Goal: Task Accomplishment & Management: Manage account settings

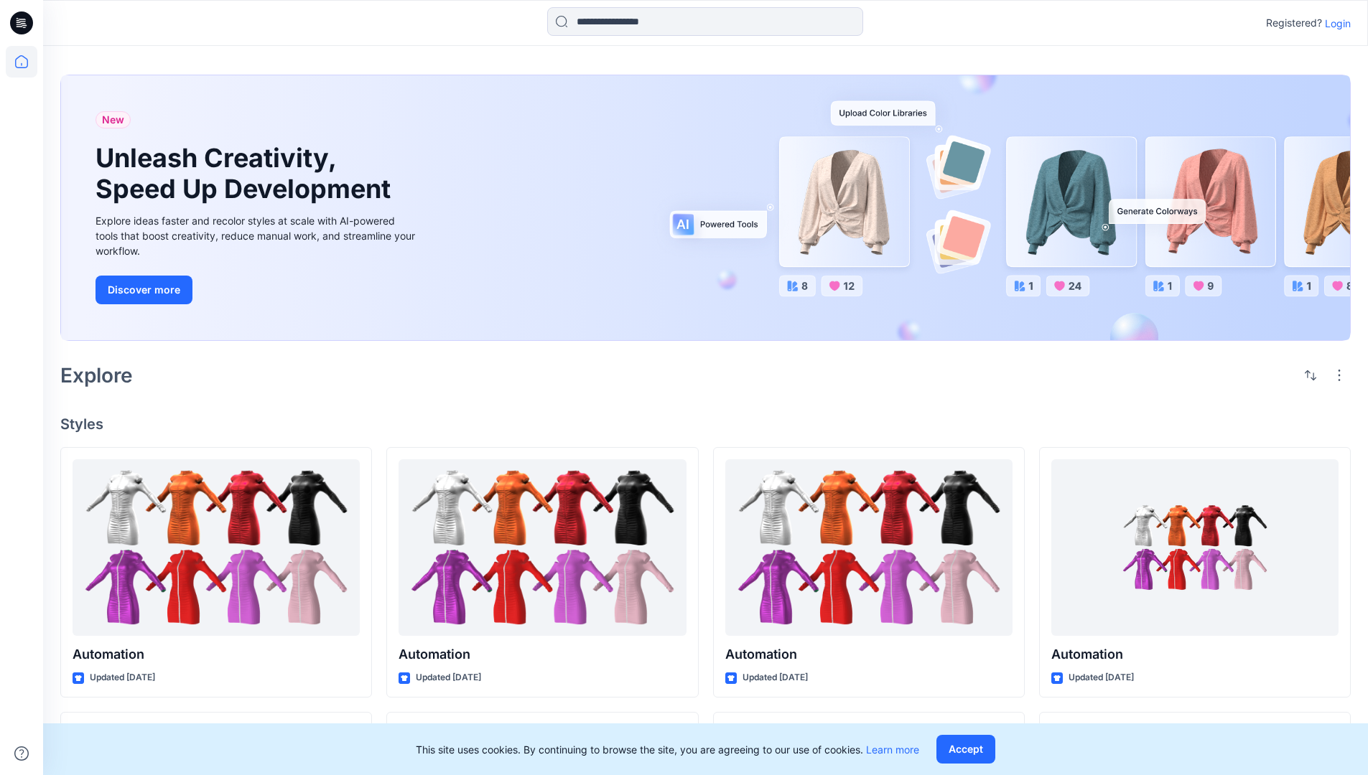
click at [1334, 23] on p "Login" at bounding box center [1338, 23] width 26 height 15
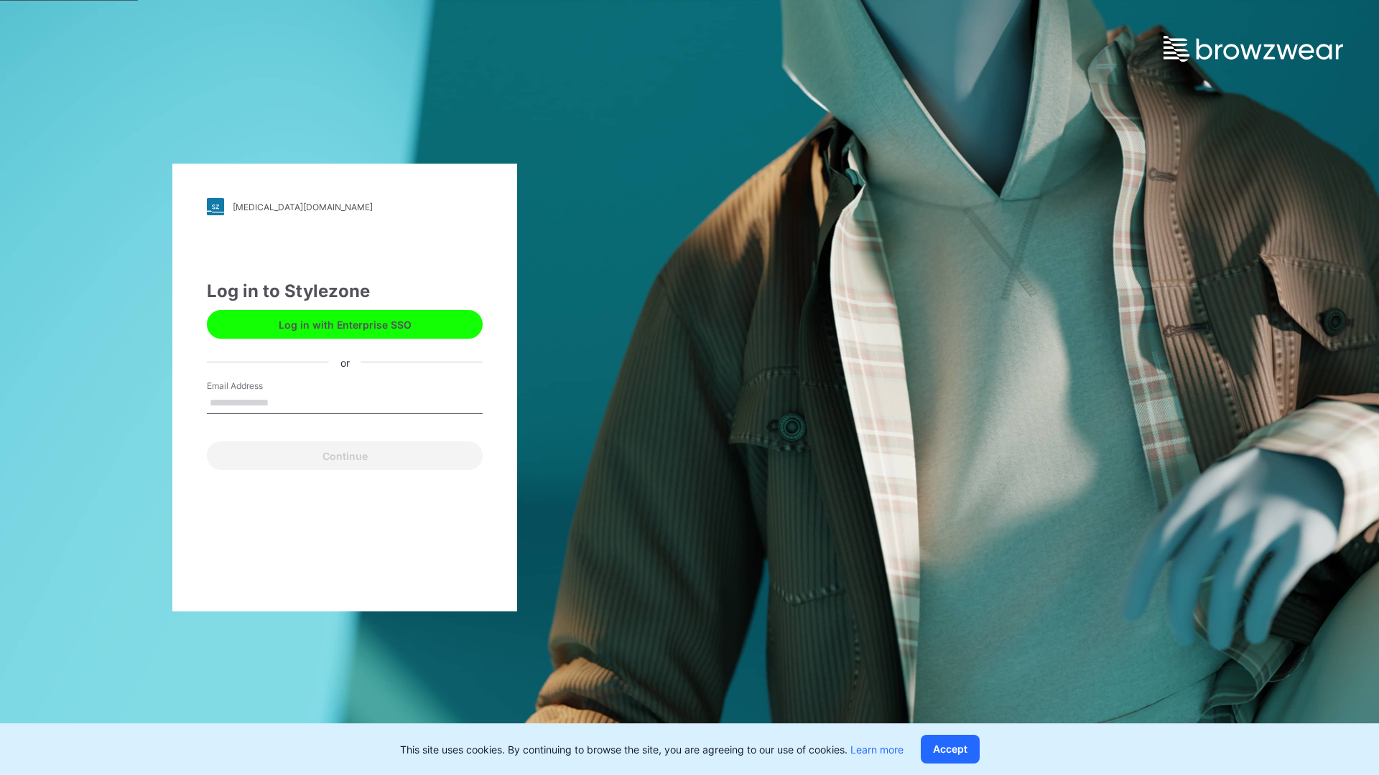
click at [284, 402] on input "Email Address" at bounding box center [345, 404] width 276 height 22
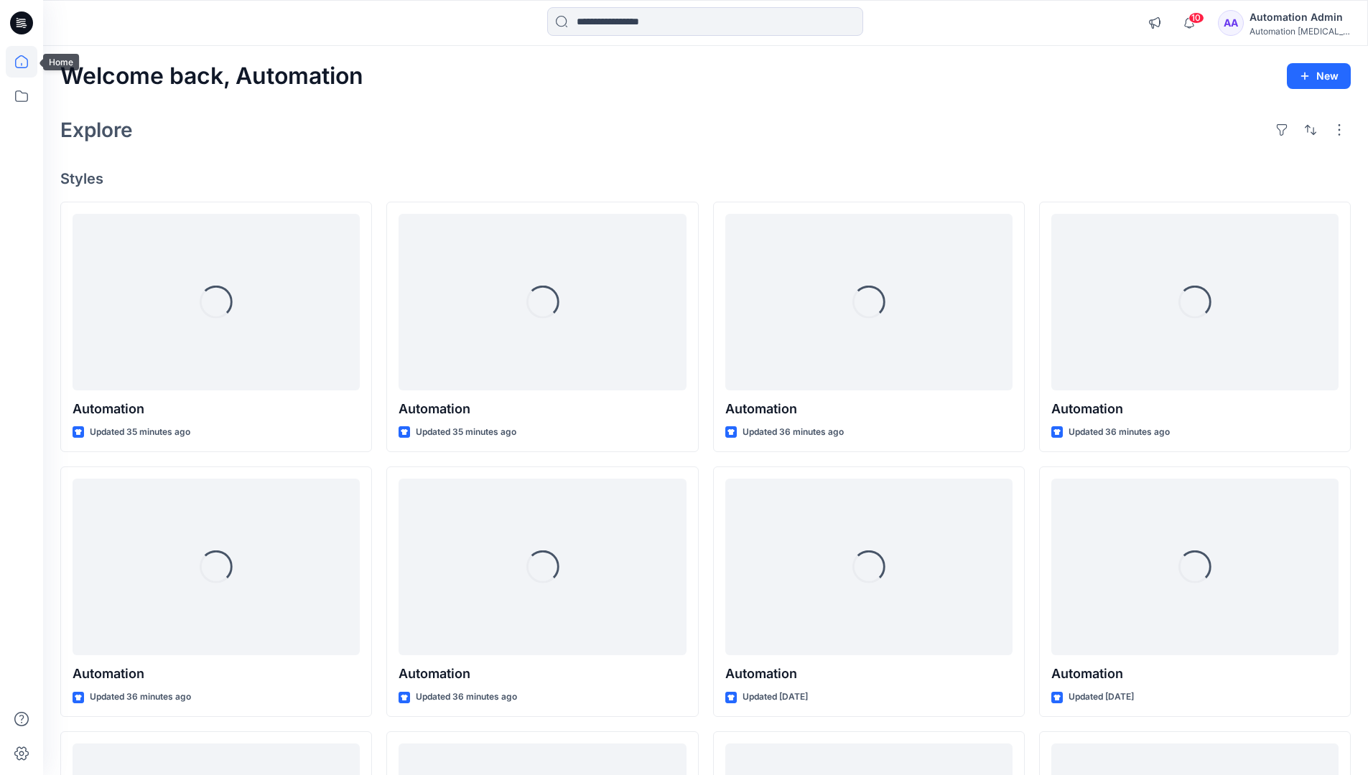
click at [27, 62] on icon at bounding box center [21, 61] width 13 height 13
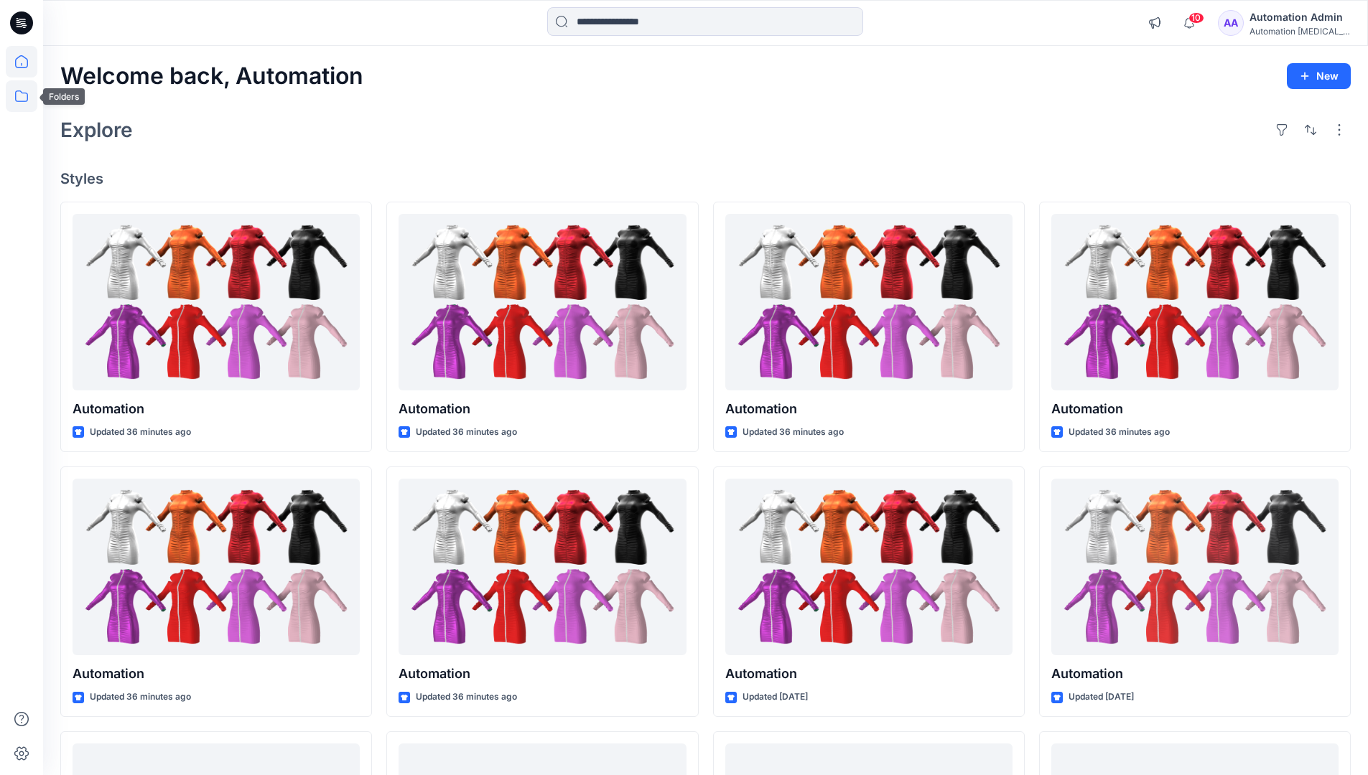
click at [24, 102] on icon at bounding box center [22, 96] width 32 height 32
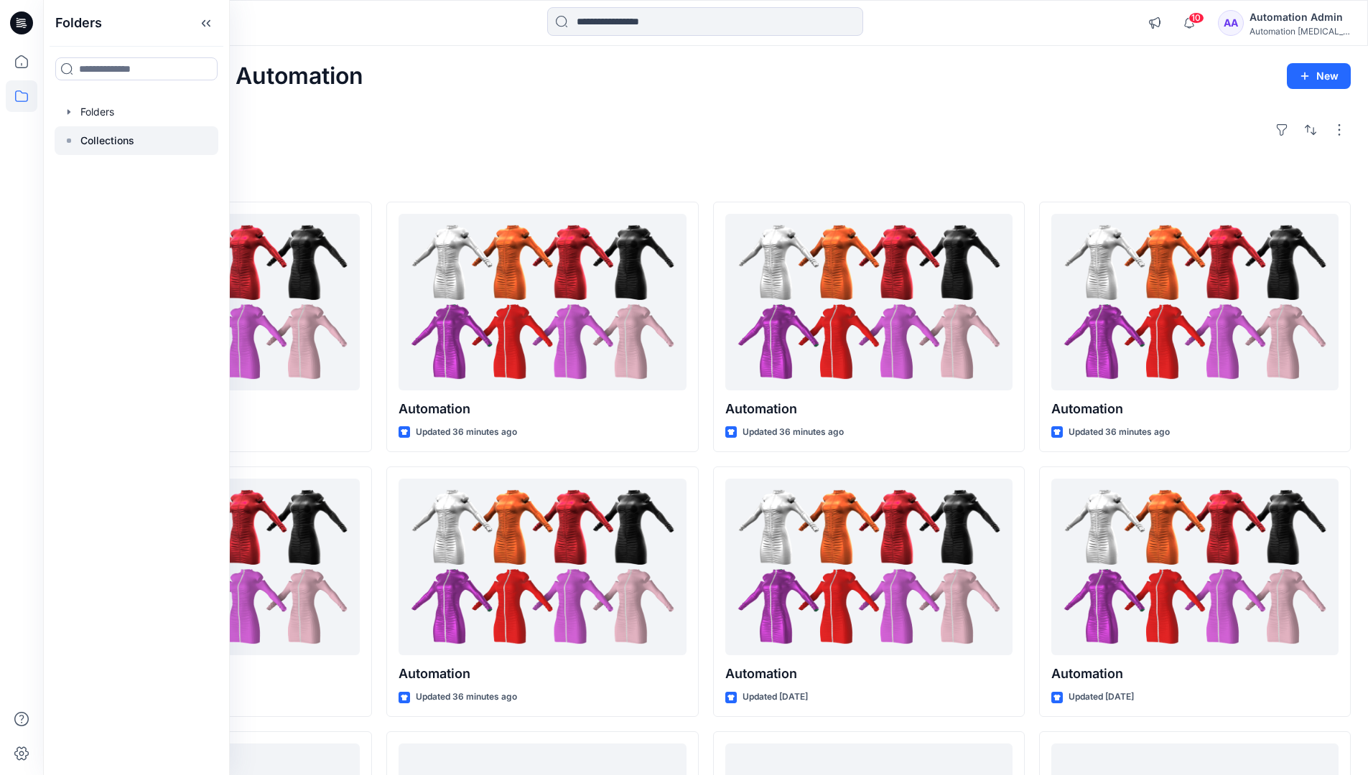
click at [120, 141] on p "Collections" at bounding box center [107, 140] width 54 height 17
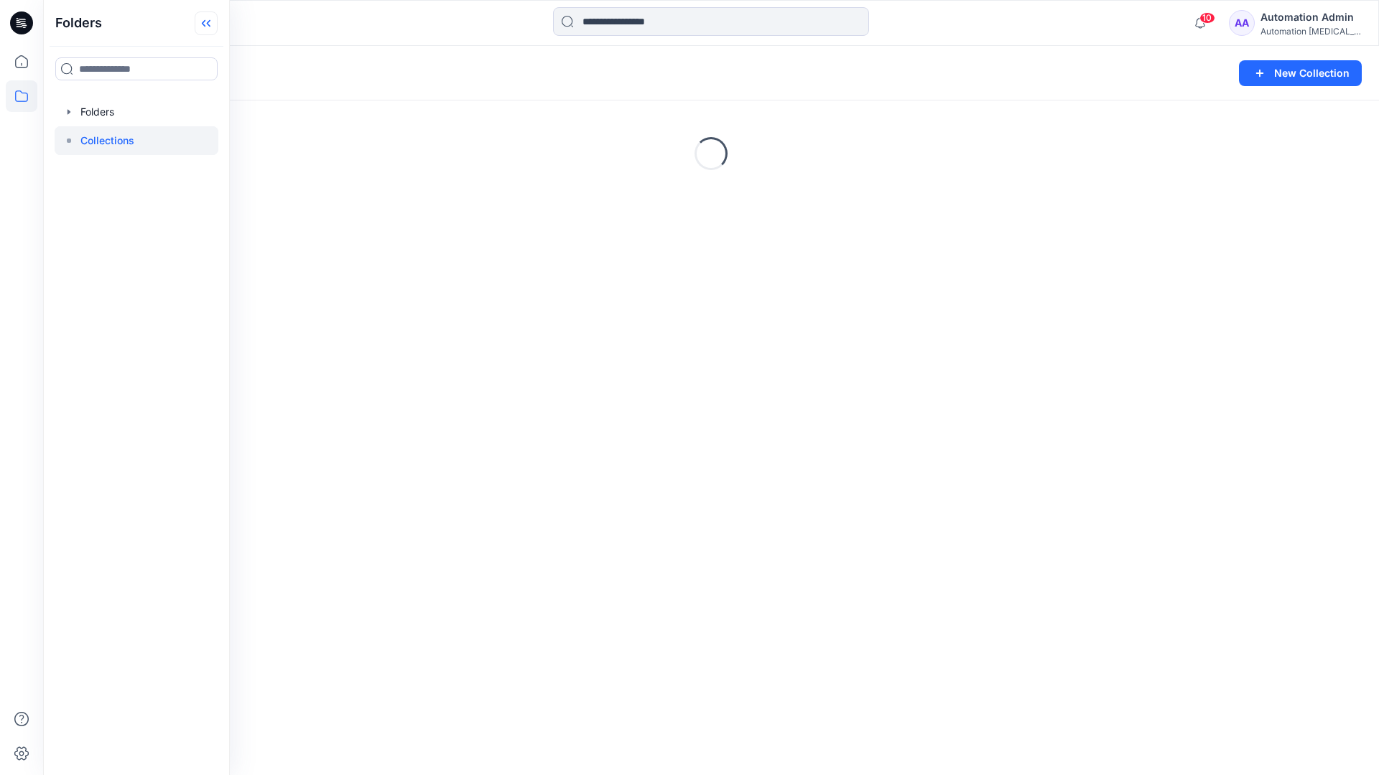
click at [213, 31] on icon at bounding box center [206, 23] width 23 height 24
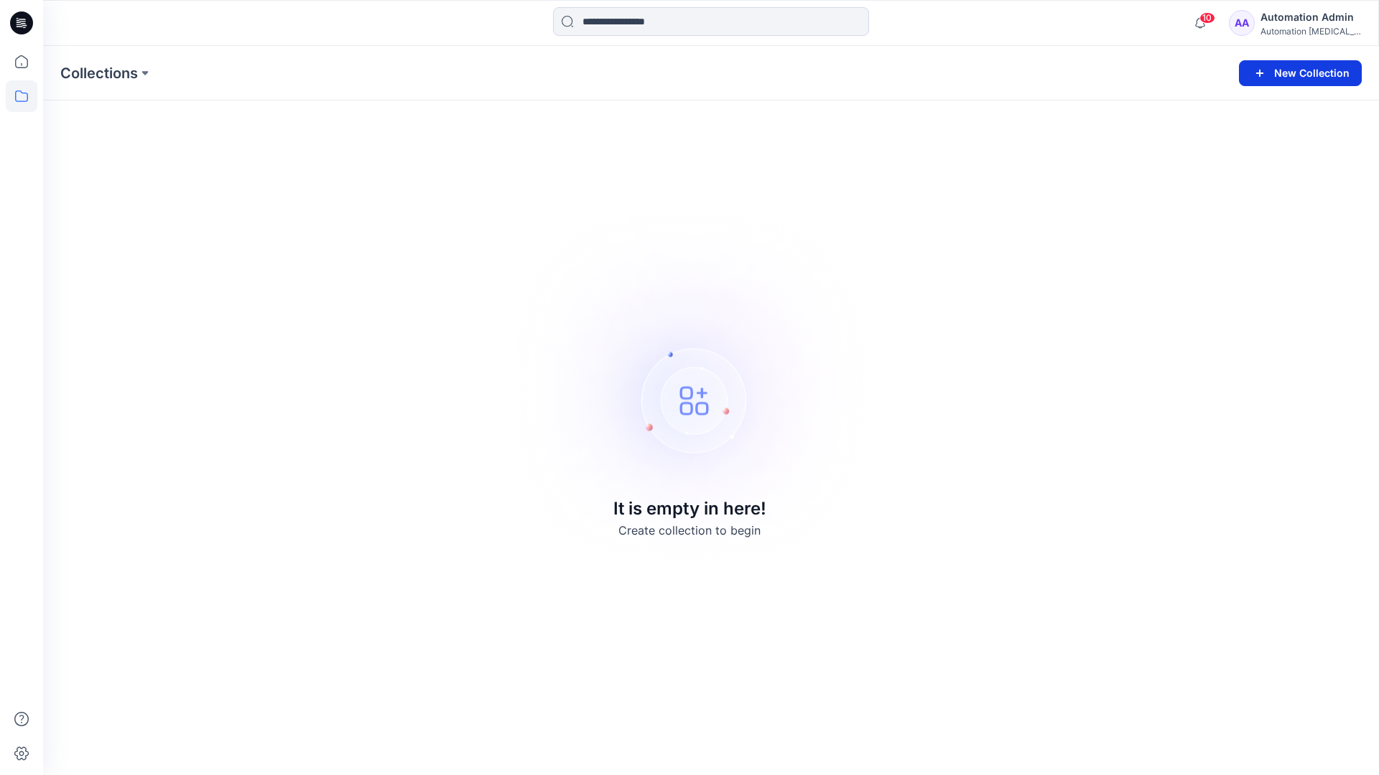
click at [1304, 79] on button "New Collection" at bounding box center [1300, 73] width 123 height 26
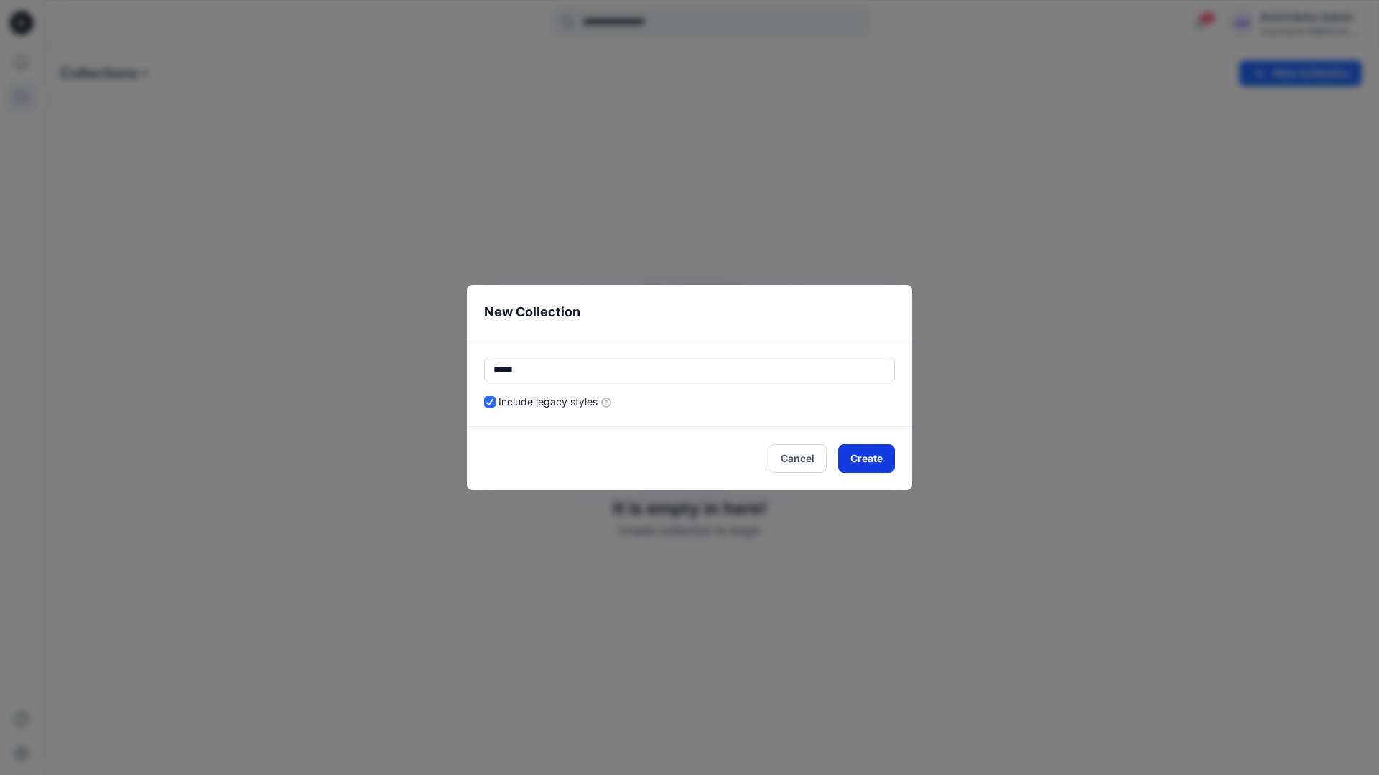
type input "*****"
click at [848, 457] on button "Create" at bounding box center [866, 458] width 57 height 29
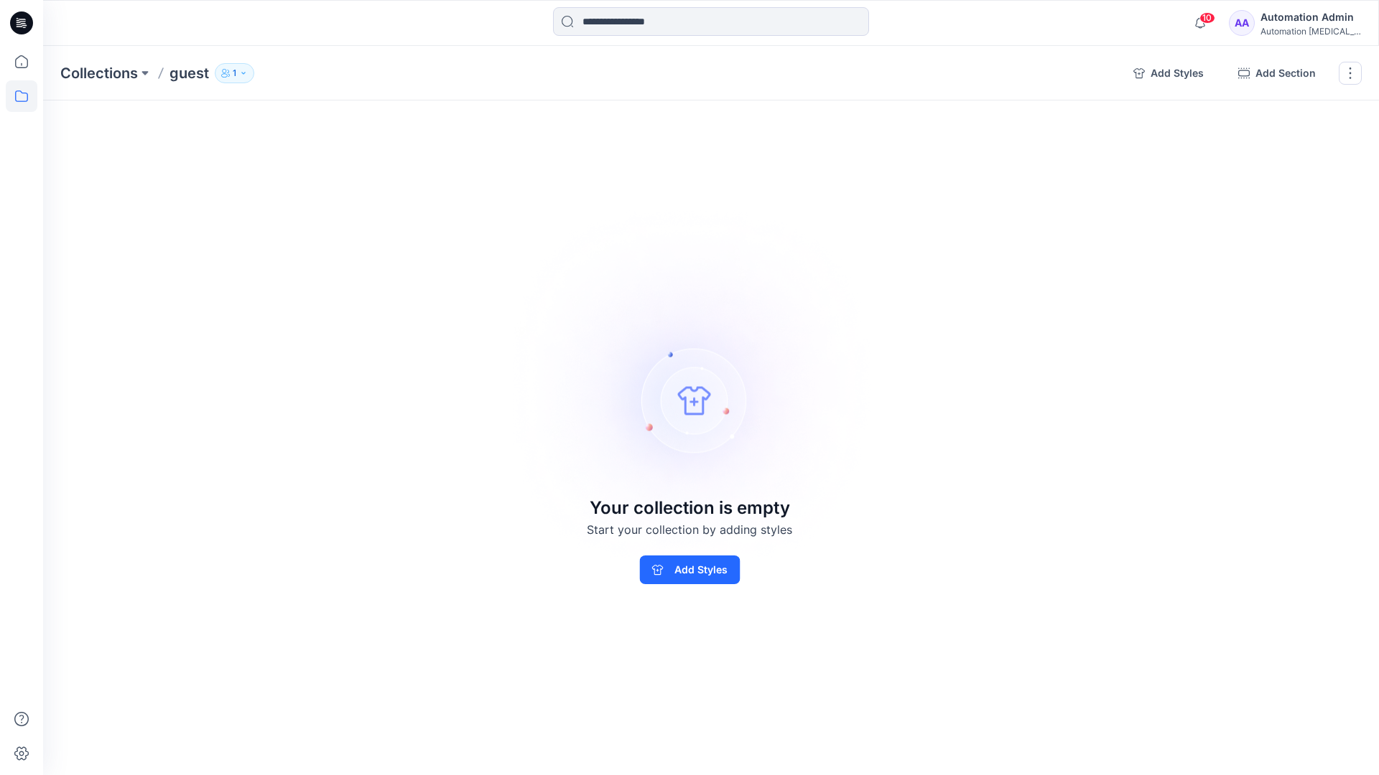
click at [233, 71] on p "1" at bounding box center [235, 73] width 4 height 16
click at [408, 119] on icon "button" at bounding box center [406, 116] width 11 height 11
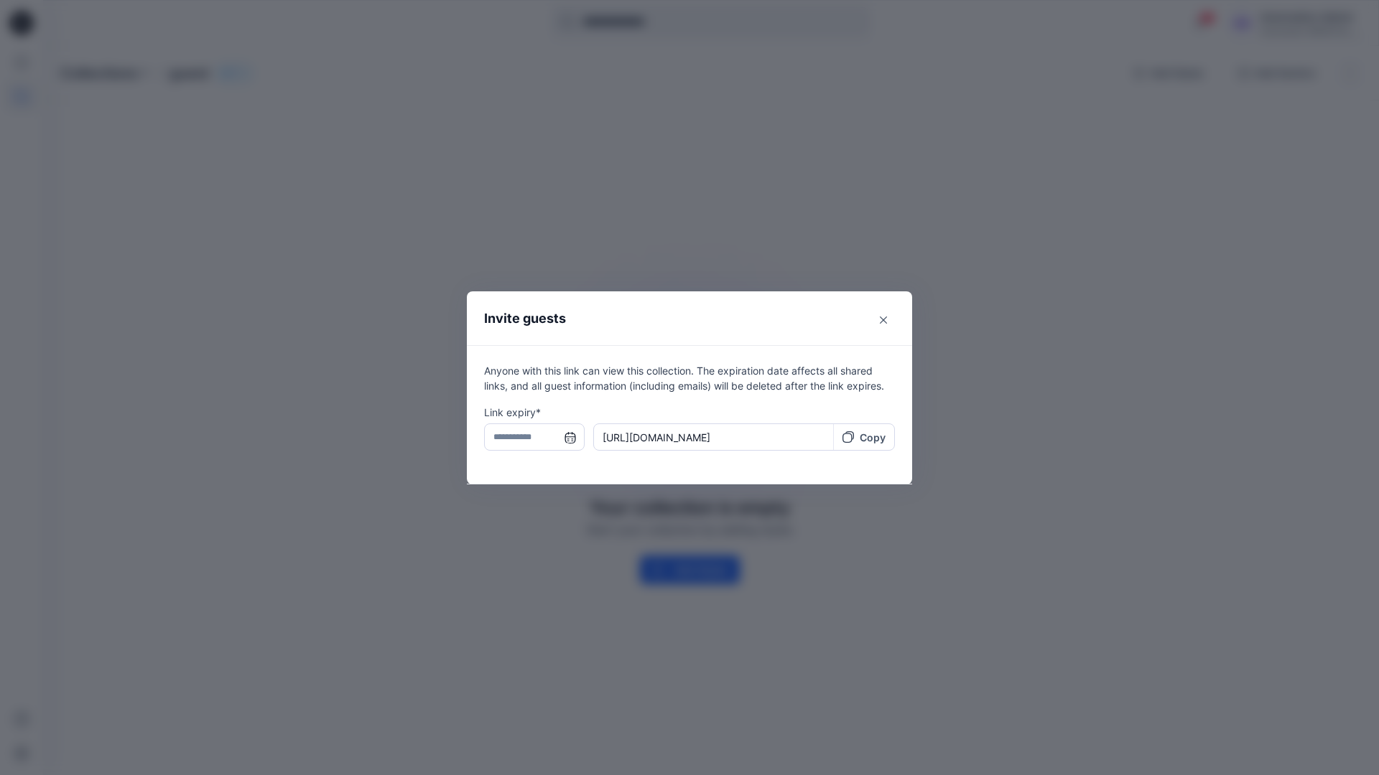
click at [528, 439] on input "text" at bounding box center [534, 437] width 101 height 27
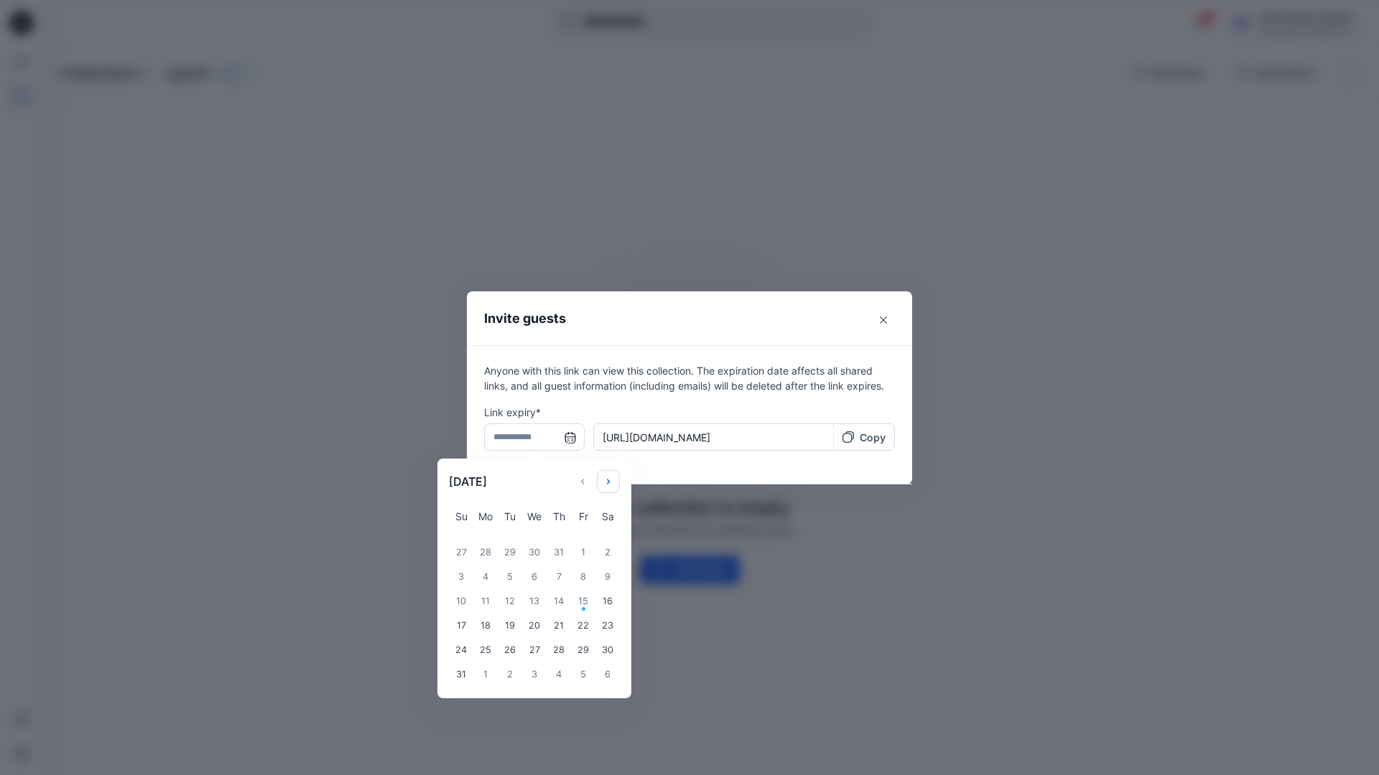
click at [613, 478] on icon "Choose Date" at bounding box center [607, 481] width 11 height 11
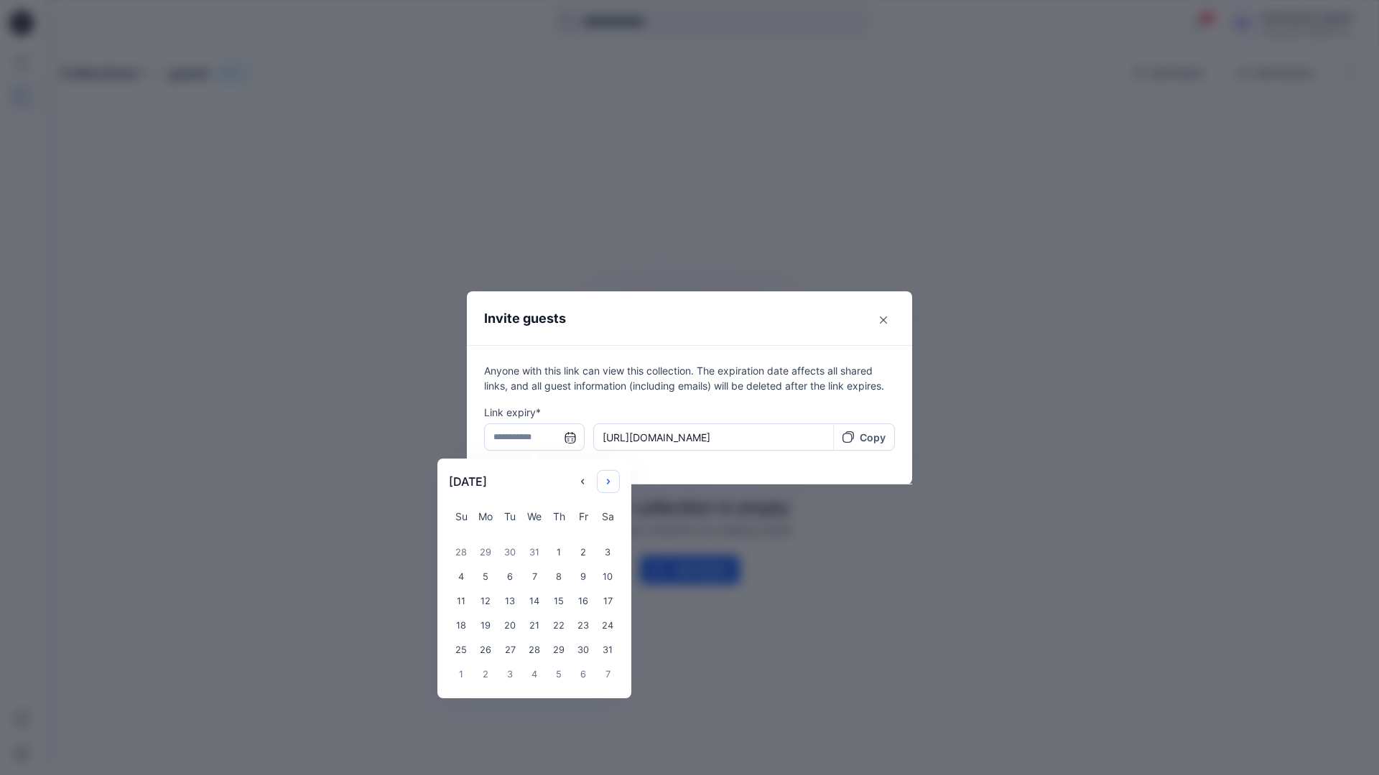
click at [613, 478] on icon "Choose Date" at bounding box center [607, 481] width 11 height 11
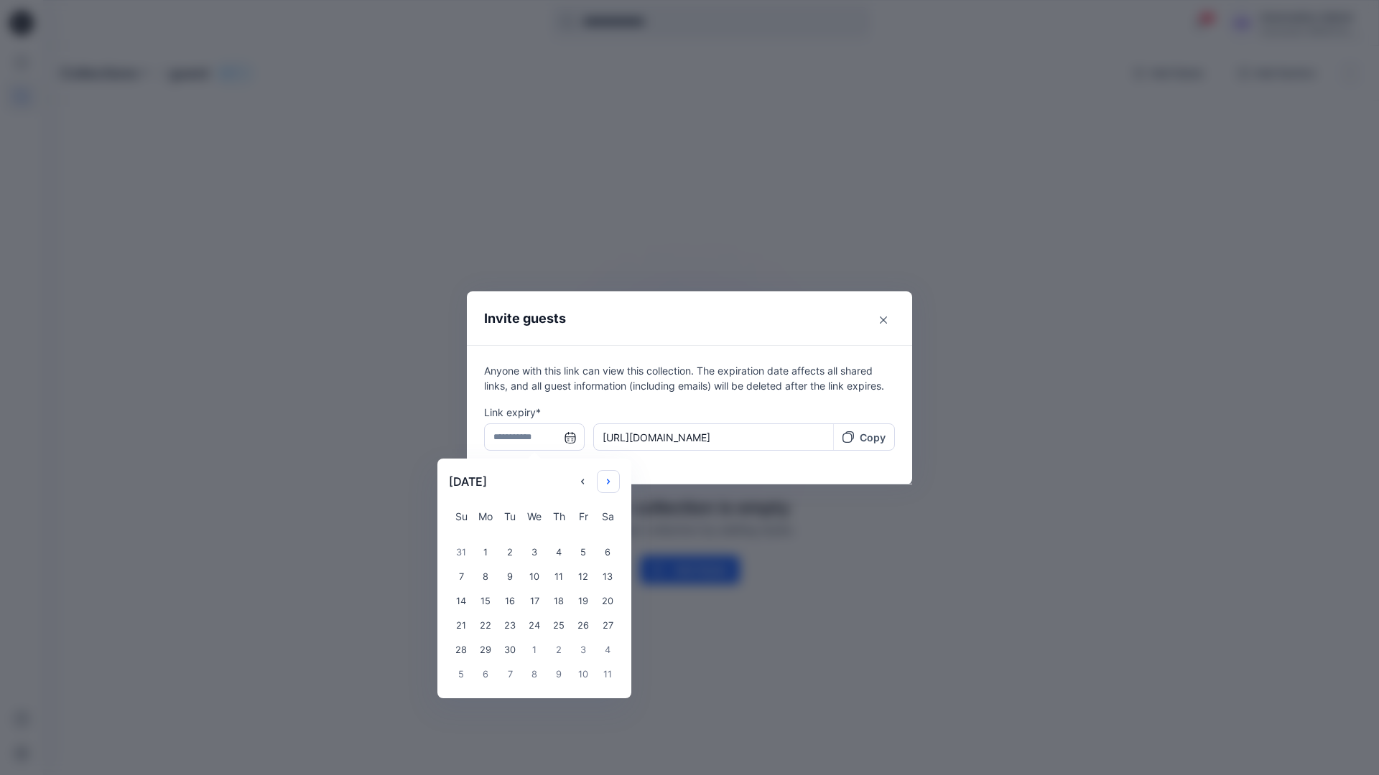
click at [613, 478] on icon "Choose Date" at bounding box center [607, 481] width 11 height 11
click at [480, 603] on div "14" at bounding box center [485, 602] width 24 height 24
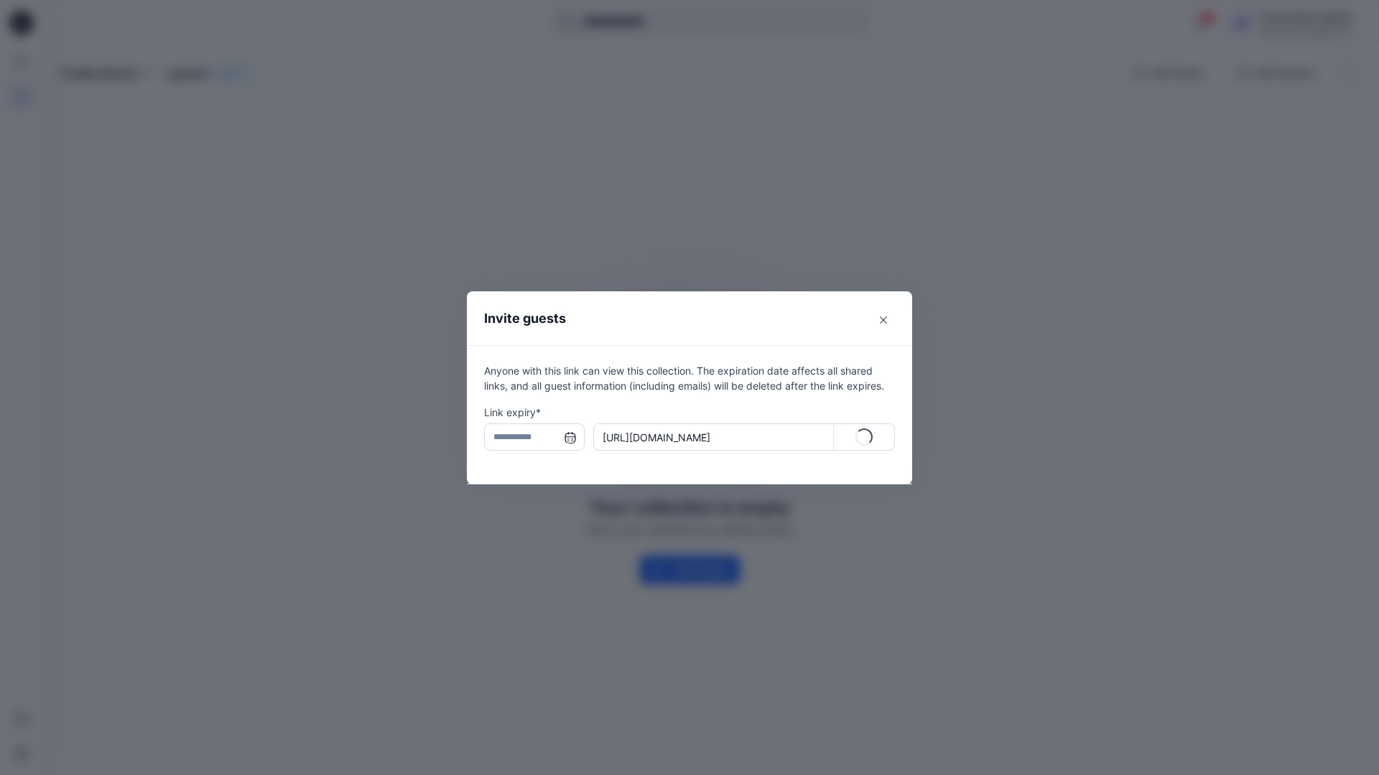
type input "**********"
click at [865, 439] on p "Copy" at bounding box center [872, 437] width 26 height 15
click at [881, 320] on icon "Close" at bounding box center [883, 320] width 7 height 7
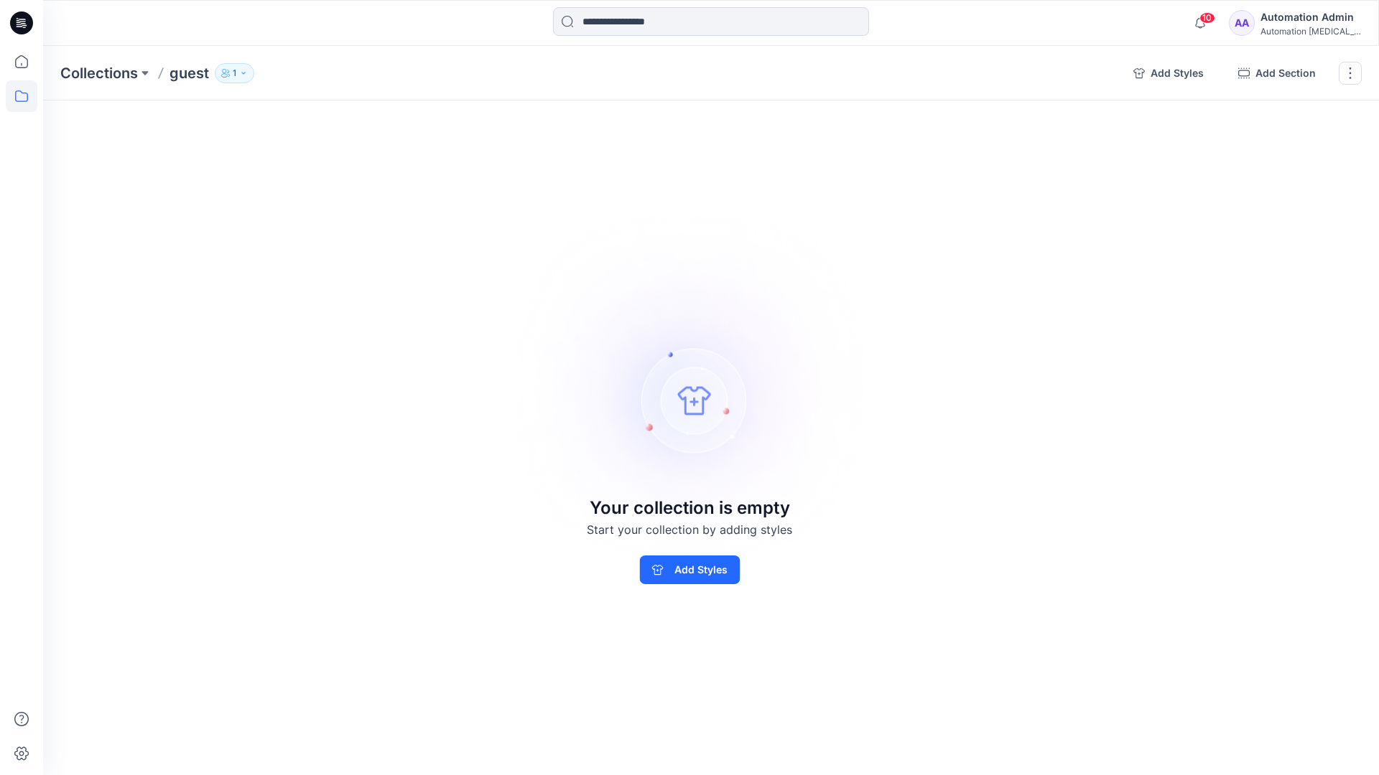
click at [234, 77] on p "1" at bounding box center [235, 73] width 4 height 16
click at [769, 289] on img at bounding box center [689, 387] width 401 height 401
click at [1348, 76] on button "button" at bounding box center [1349, 73] width 23 height 23
click at [1268, 172] on button "Delete Collection" at bounding box center [1280, 172] width 155 height 27
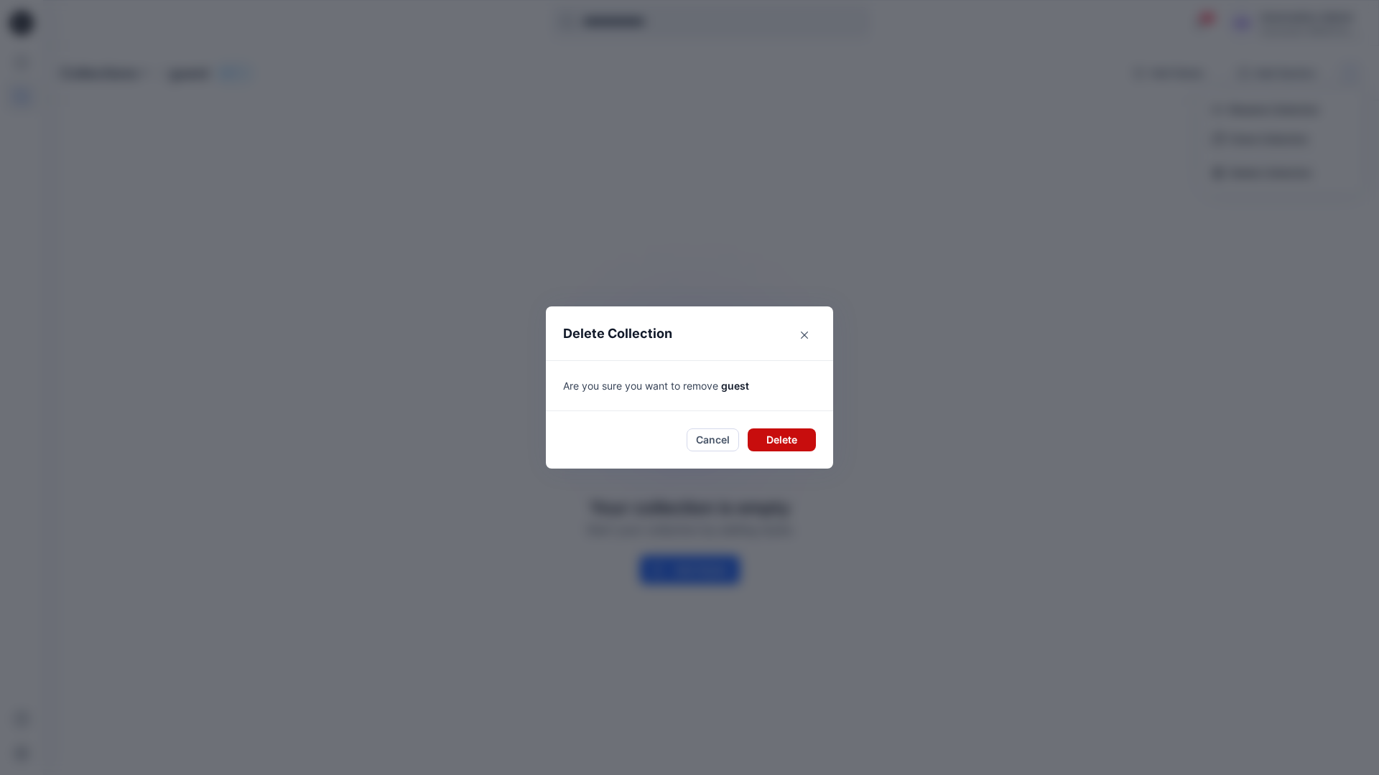
click at [752, 435] on button "Delete" at bounding box center [781, 440] width 68 height 23
